Goal: Find specific page/section: Find specific page/section

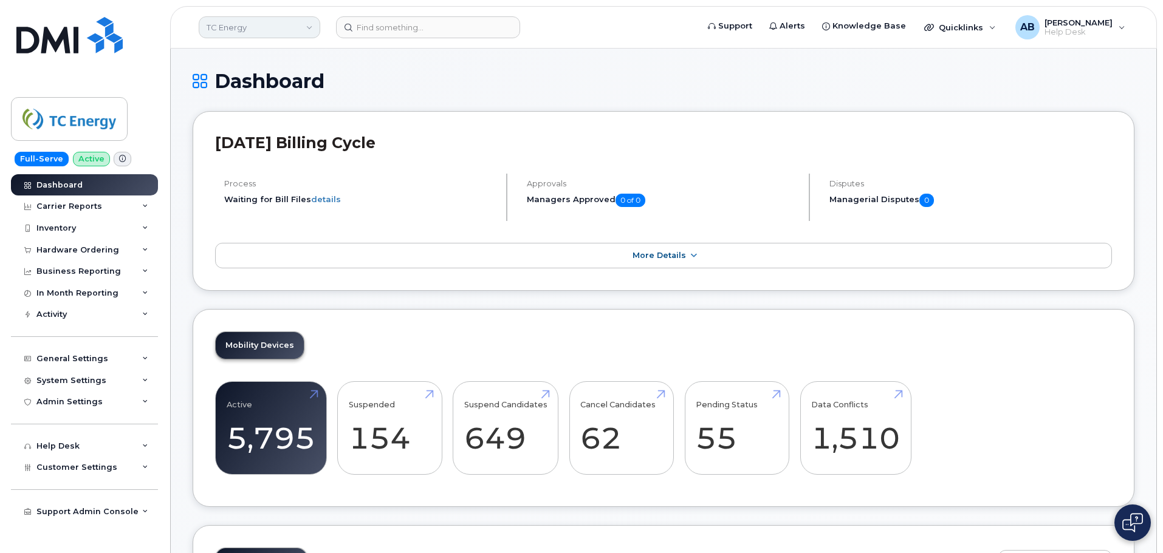
click at [255, 28] on link "TC Energy" at bounding box center [259, 27] width 121 height 22
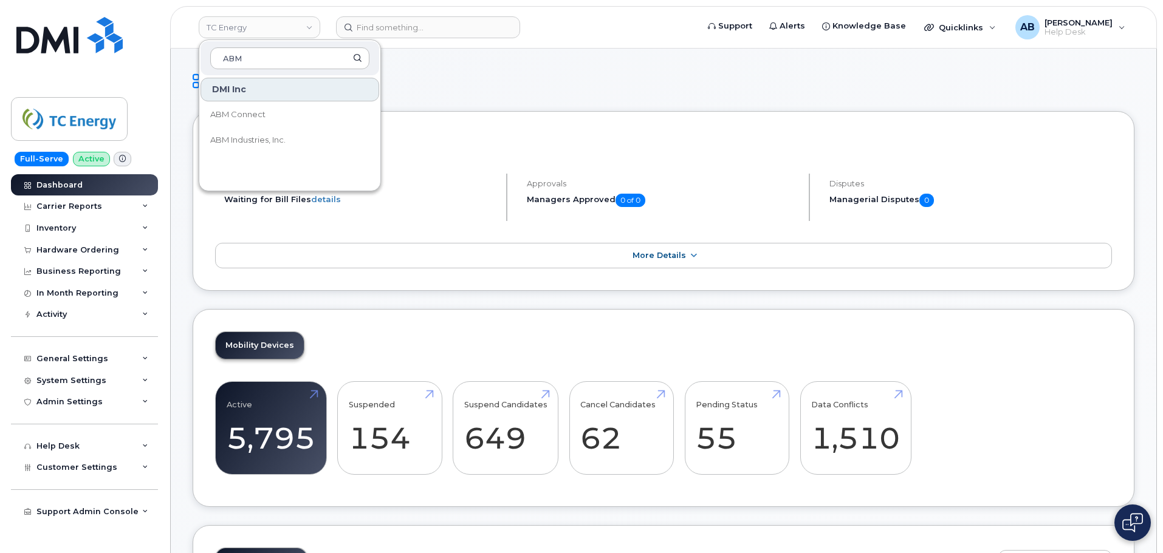
type input "ABM"
click at [284, 129] on link "ABM Industries, Inc." at bounding box center [289, 140] width 179 height 24
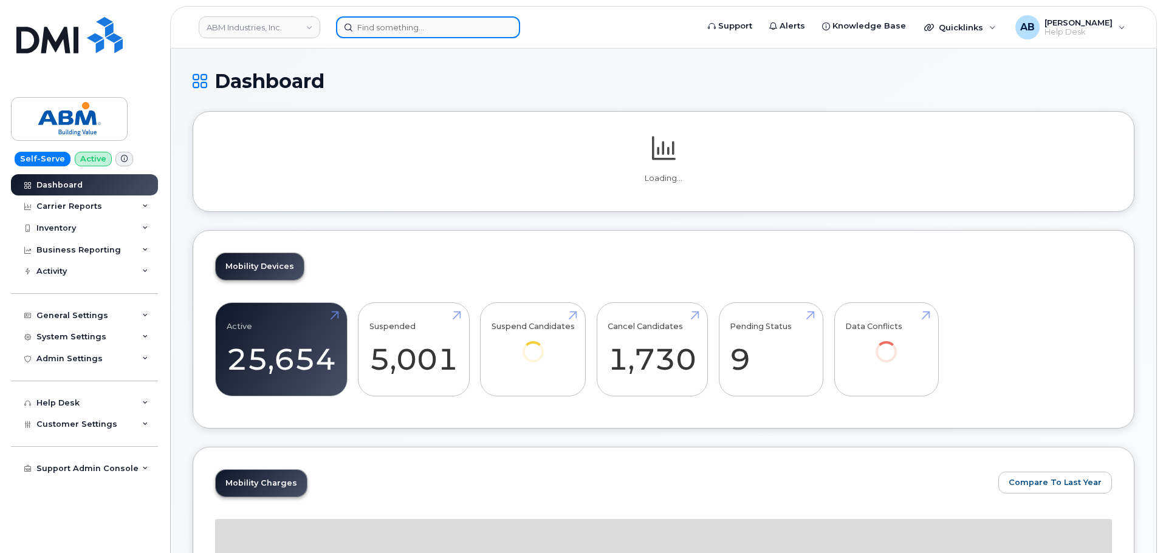
click at [394, 30] on input at bounding box center [428, 27] width 184 height 22
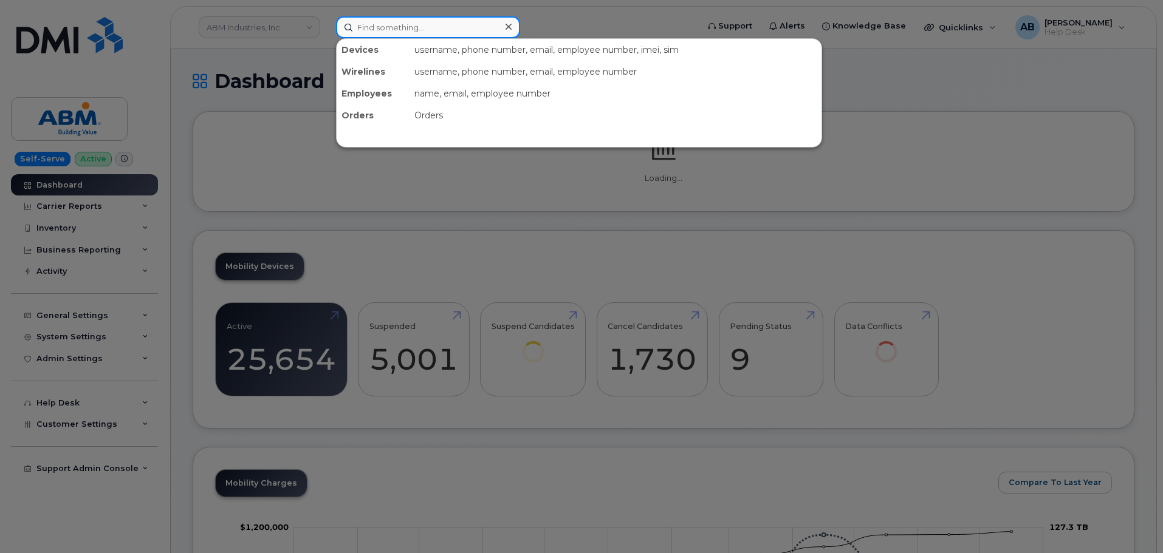
paste input "9432167412"
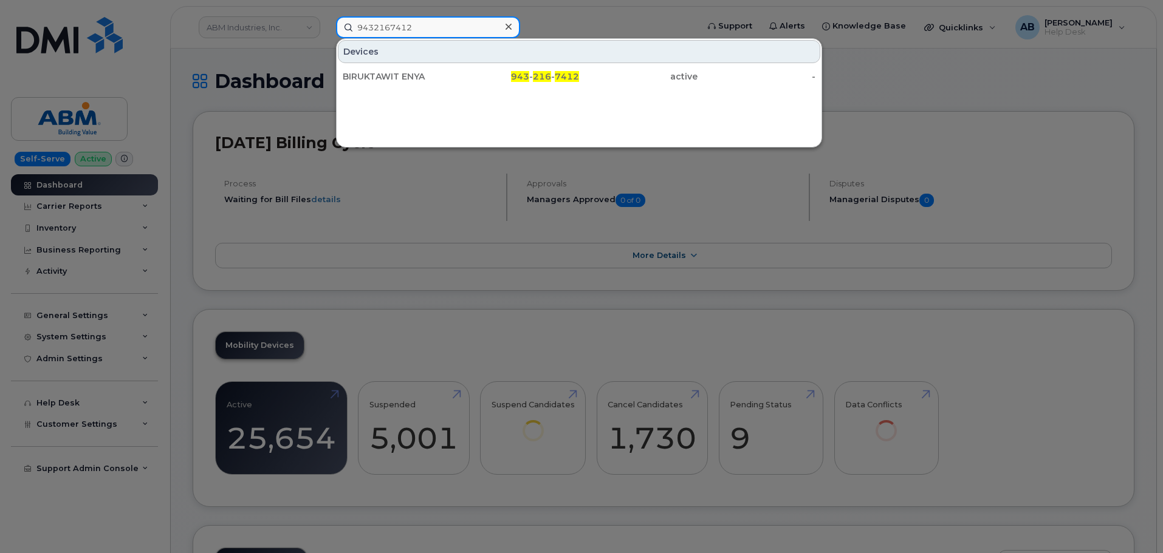
type input "9432167412"
click at [426, 65] on div "[PERSON_NAME] 943 - 216 - 7412 active -" at bounding box center [579, 76] width 485 height 24
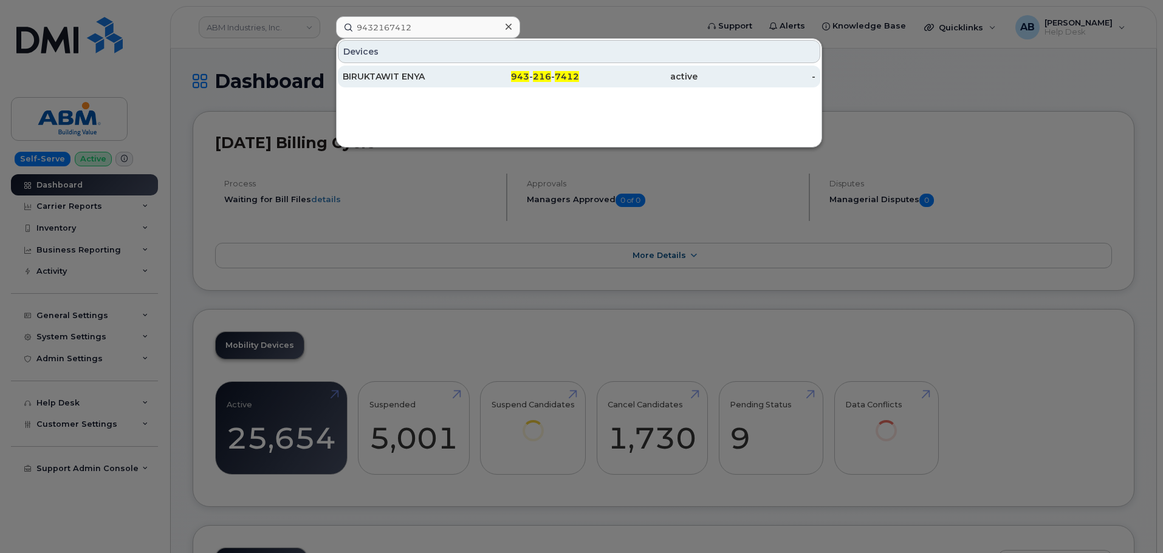
click at [430, 78] on div "BIRUKTAWIT ENYA" at bounding box center [402, 76] width 118 height 12
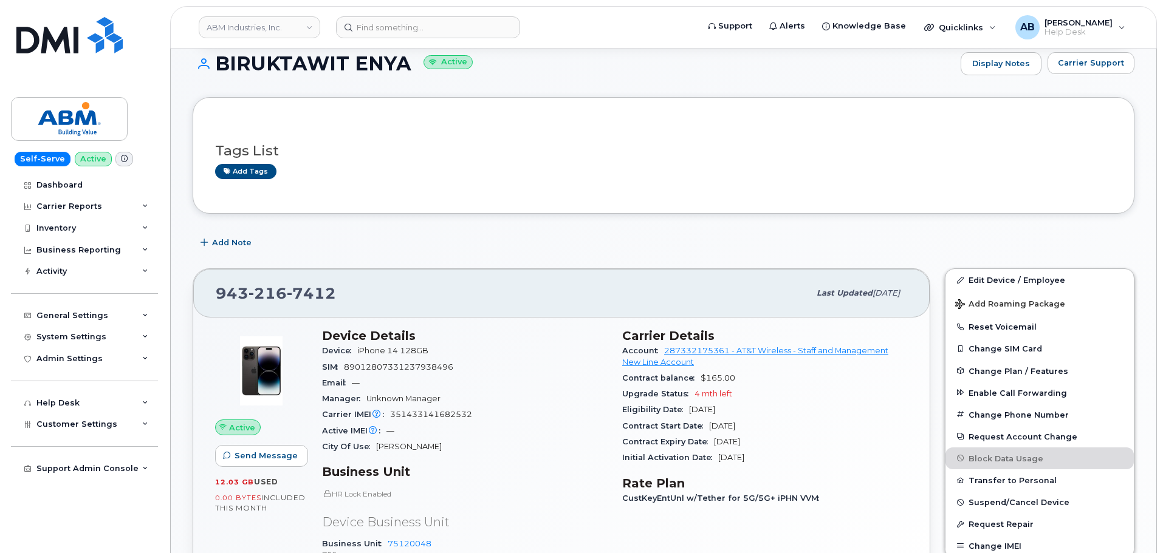
scroll to position [225, 0]
